Goal: Transaction & Acquisition: Purchase product/service

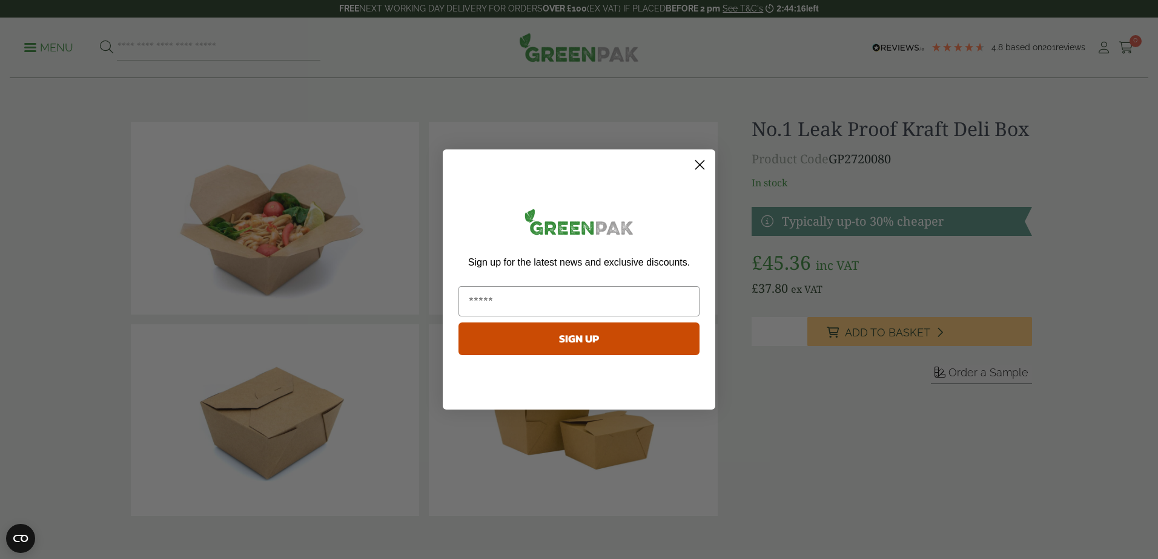
click at [704, 167] on circle "Close dialog" at bounding box center [700, 165] width 20 height 20
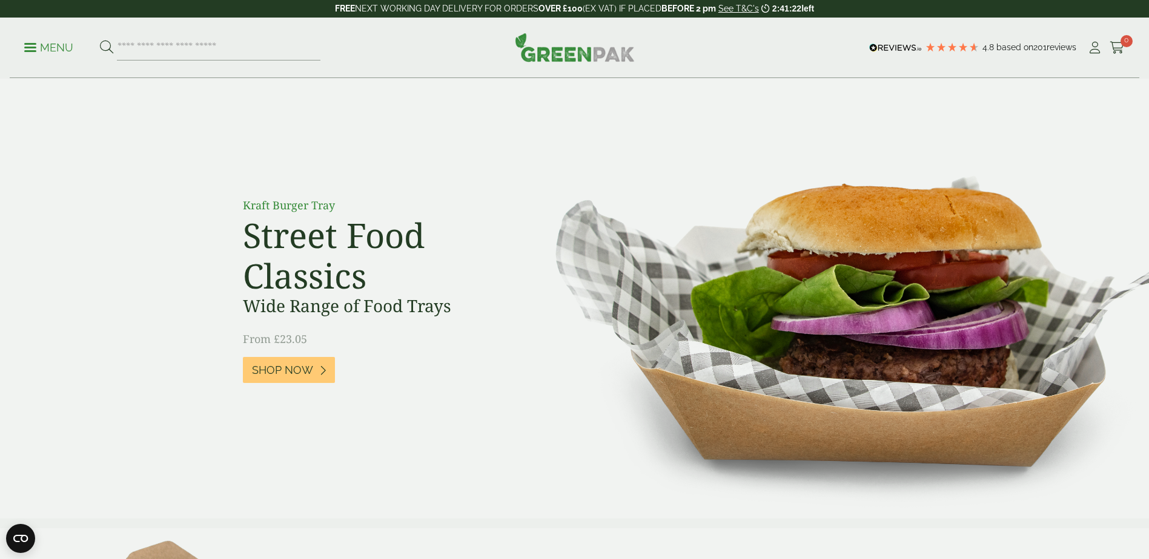
scroll to position [363, 0]
